Goal: Task Accomplishment & Management: Use online tool/utility

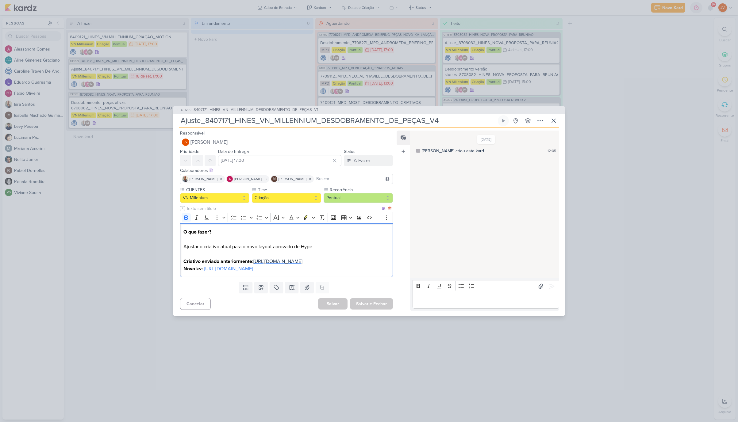
click at [253, 258] on span "[URL][DOMAIN_NAME]" at bounding box center [277, 261] width 49 height 6
click at [279, 115] on input "Ajuste_8407171_HINES_VN_MILLENNIUM_DESDOBRAMENTO_DE_PEÇAS_V4" at bounding box center [338, 120] width 318 height 11
click at [277, 115] on input "Ajuste_8407171_HINES_VN_MILLENNIUM_DESDOBRAMENTO_DE_PEÇAS_V4" at bounding box center [338, 120] width 318 height 11
drag, startPoint x: 325, startPoint y: 108, endPoint x: 347, endPoint y: 107, distance: 22.1
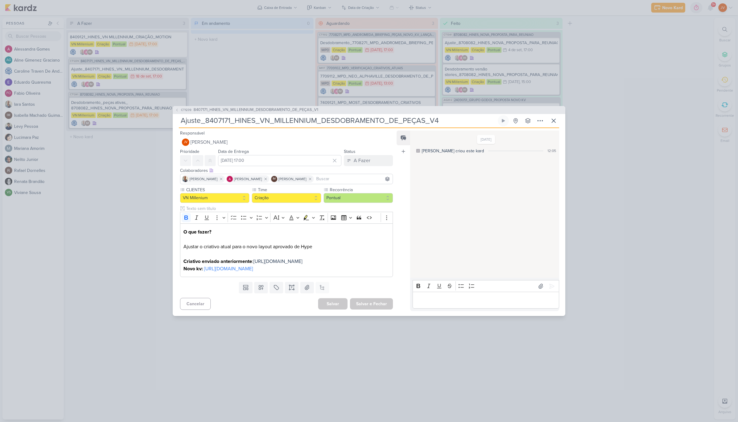
click at [325, 115] on input "Ajuste_8407171_HINES_VN_MILLENNIUM_DESDOBRAMENTO_DE_PEÇAS_V4" at bounding box center [338, 120] width 318 height 11
click at [440, 115] on input "Ajuste_8407171_HINES_VN_MILLENNIUM_DESDOBRAMENTO_DE_PEÇAS_V4" at bounding box center [338, 120] width 318 height 11
click at [434, 115] on input "Ajuste_8407171_HINES_VN_MILLENNIUM_DESDOBRAMENTO_DE_PEÇAS_V4" at bounding box center [338, 120] width 318 height 11
drag, startPoint x: 434, startPoint y: 109, endPoint x: 427, endPoint y: 109, distance: 7.1
click at [434, 115] on input "Ajuste_8407171_HINES_VN_MILLENNIUM_DESDOBRAMENTO_DE_PEÇAS_V4" at bounding box center [338, 120] width 318 height 11
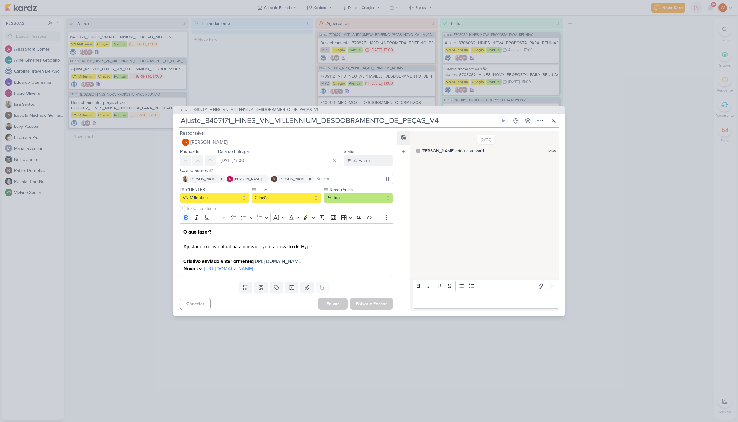
click at [409, 115] on input "Ajuste_8407171_HINES_VN_MILLENNIUM_DESDOBRAMENTO_DE_PEÇAS_V4" at bounding box center [338, 120] width 318 height 11
click at [407, 115] on input "Ajuste_8407171_HINES_VN_MILLENNIUM_DESDOBRAMENTO_DE_PEÇAS_V4" at bounding box center [338, 120] width 318 height 11
click at [421, 115] on input "Ajuste_8407171_HINES_VN_MILLENNIUM_DESDOBRAMENTO_DE_PEÇAS_V4" at bounding box center [338, 120] width 318 height 11
drag, startPoint x: 420, startPoint y: 108, endPoint x: 423, endPoint y: 109, distance: 3.4
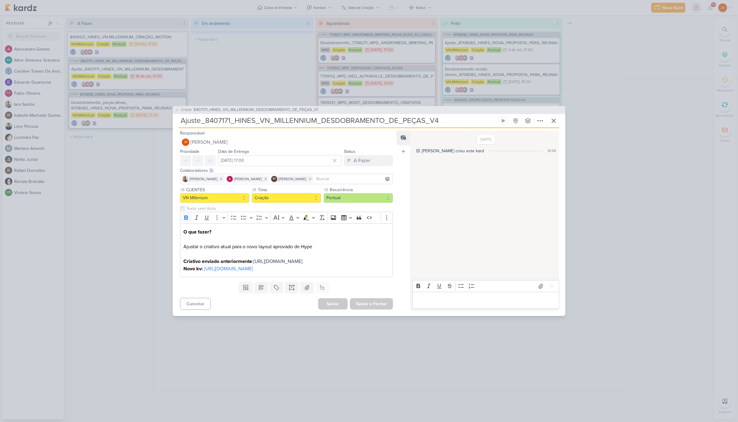
click at [420, 115] on input "Ajuste_8407171_HINES_VN_MILLENNIUM_DESDOBRAMENTO_DE_PEÇAS_V4" at bounding box center [338, 120] width 318 height 11
click at [141, 287] on div "CT1239 8407171_HINES_VN_MILLENNIUM_DESDOBRAMENTO_DE_PEÇAS_V1 Ajuste_8407171_HIN…" at bounding box center [369, 211] width 738 height 422
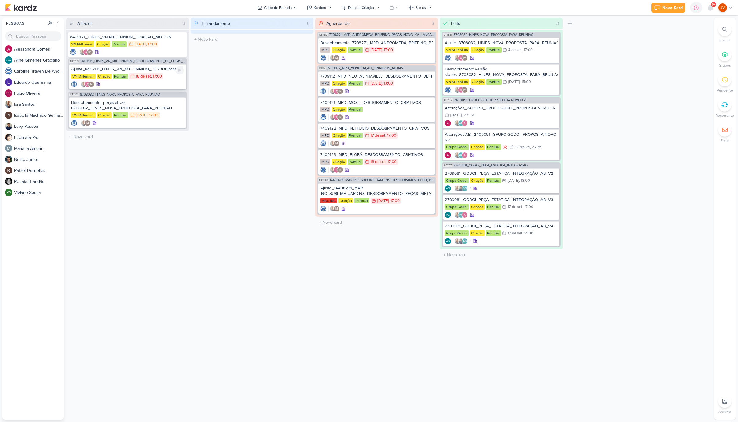
click at [163, 70] on div "Ajuste_8407171_HINES_VN_MILLENNIUM_DESDOBRAMENTO_DE_PEÇAS_V4" at bounding box center [127, 70] width 113 height 6
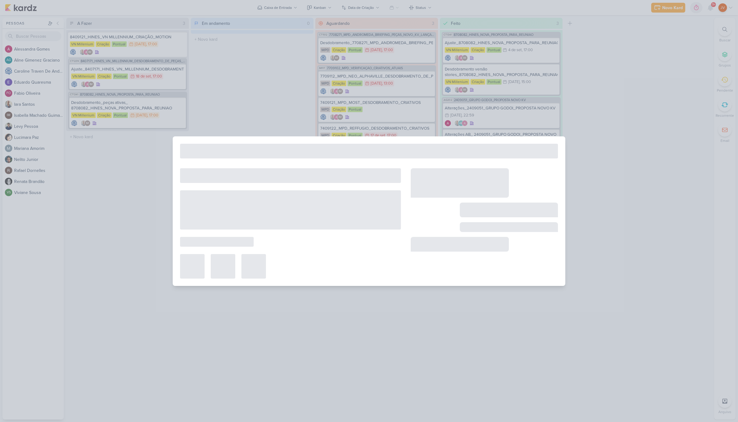
click at [163, 70] on div at bounding box center [369, 211] width 738 height 422
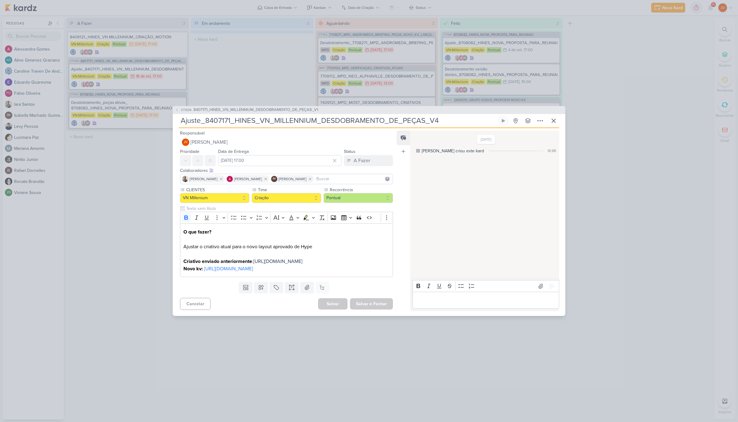
click at [430, 304] on p "Editor editing area: main" at bounding box center [485, 300] width 140 height 7
click at [549, 283] on icon at bounding box center [552, 286] width 6 height 6
click at [375, 155] on button "A Fazer" at bounding box center [368, 160] width 49 height 11
click at [363, 190] on button "Aguardando" at bounding box center [365, 195] width 55 height 10
click at [369, 310] on button "Salvar e Fechar" at bounding box center [371, 303] width 43 height 11
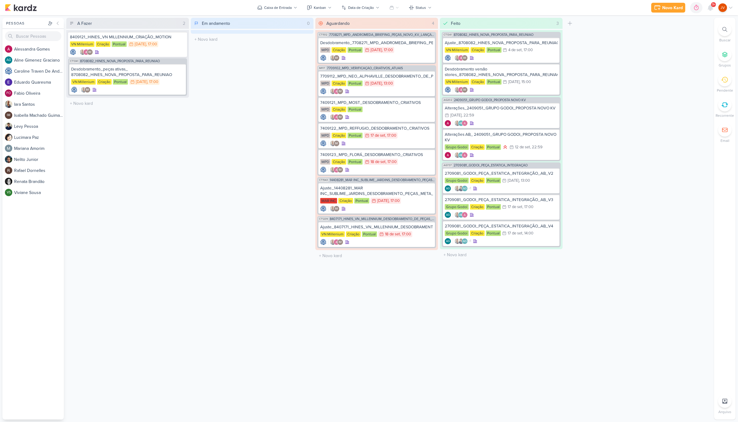
click at [281, 227] on div "Em andamento 0 Mover Para Esquerda Mover Para Direita [GEOGRAPHIC_DATA] O títul…" at bounding box center [252, 219] width 123 height 402
